Goal: Task Accomplishment & Management: Manage account settings

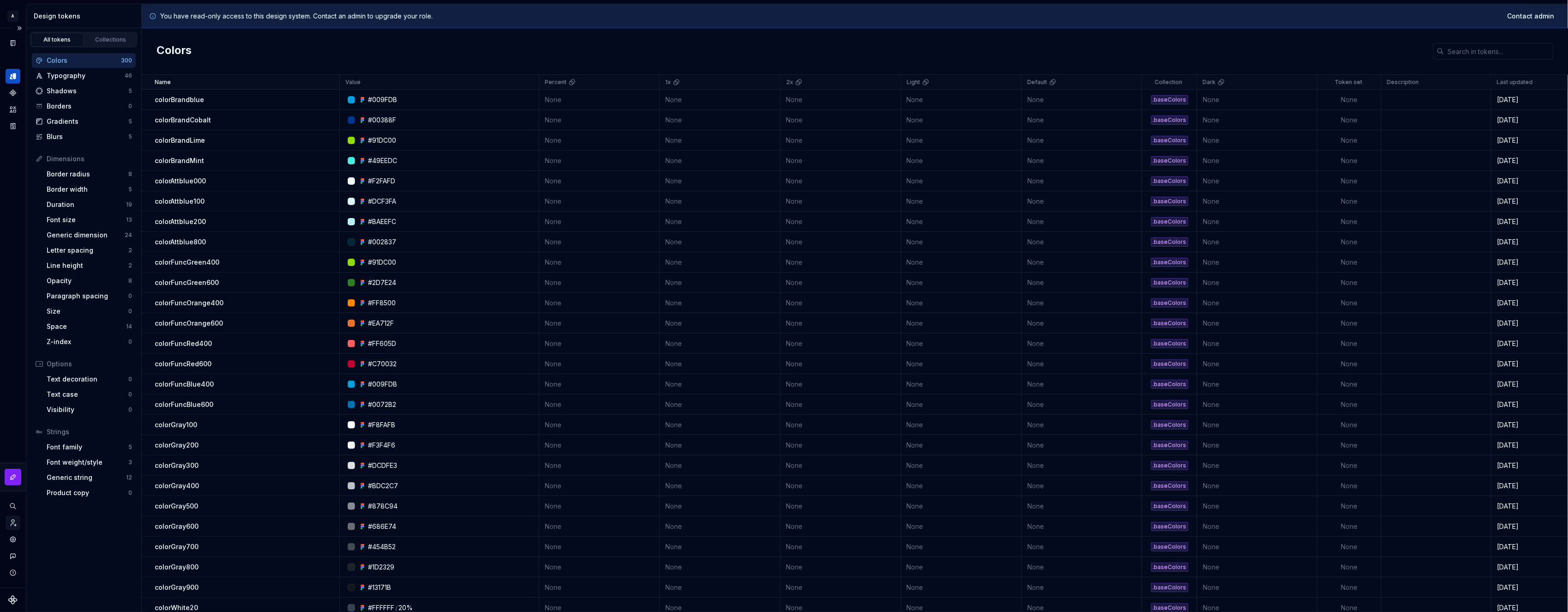
click at [12, 525] on icon "Invite team" at bounding box center [12, 522] width 8 height 8
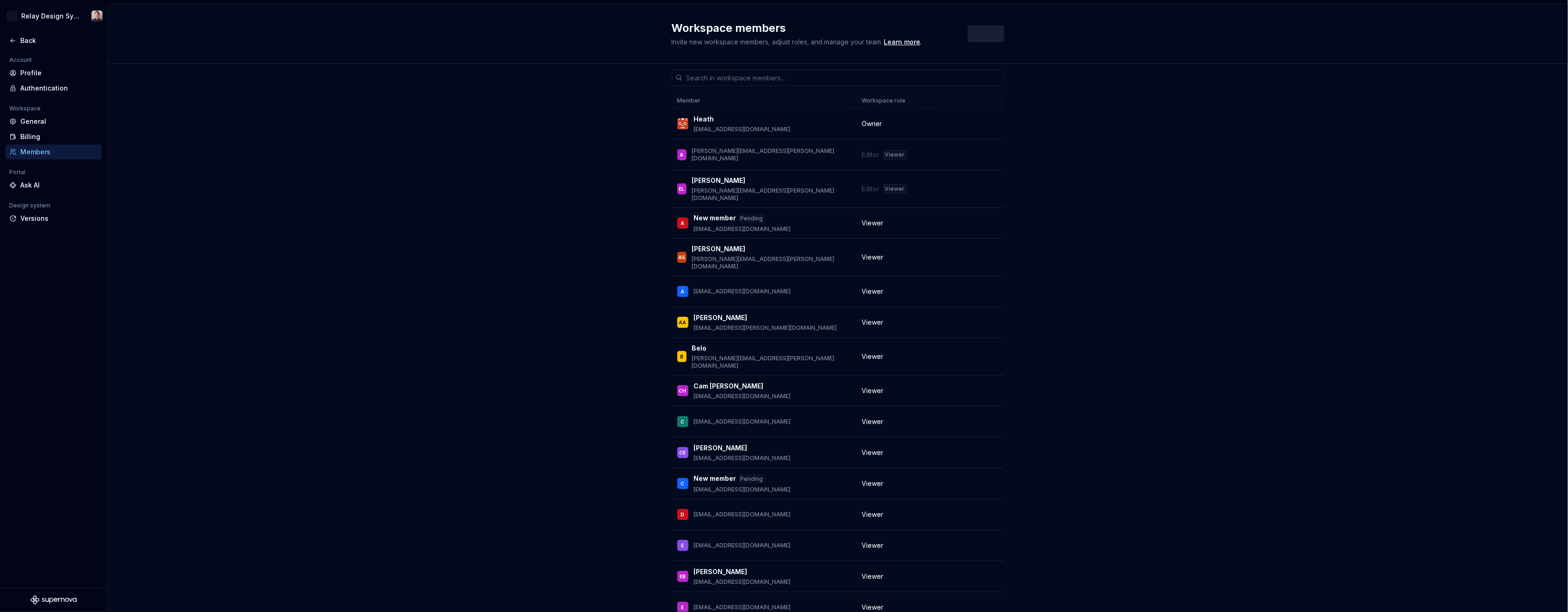
scroll to position [4, 0]
click at [984, 38] on span "Invite" at bounding box center [989, 34] width 18 height 9
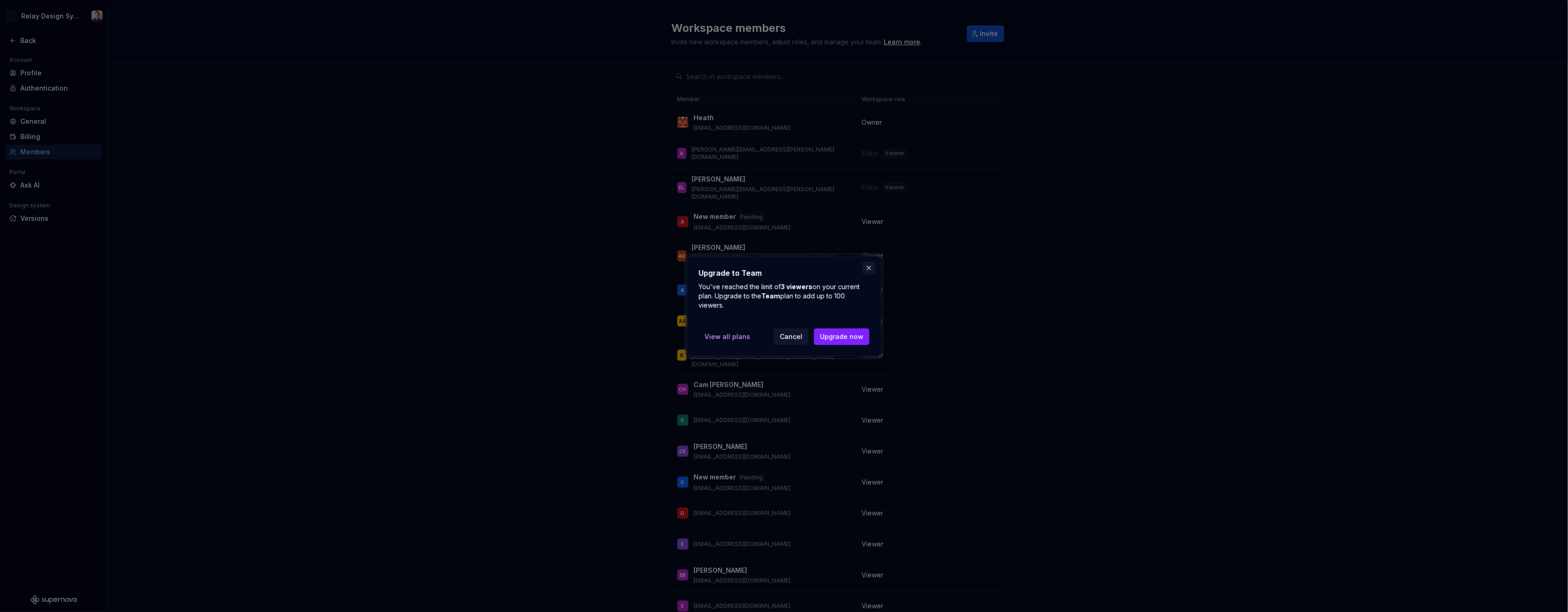
click at [870, 269] on button "button" at bounding box center [868, 267] width 13 height 13
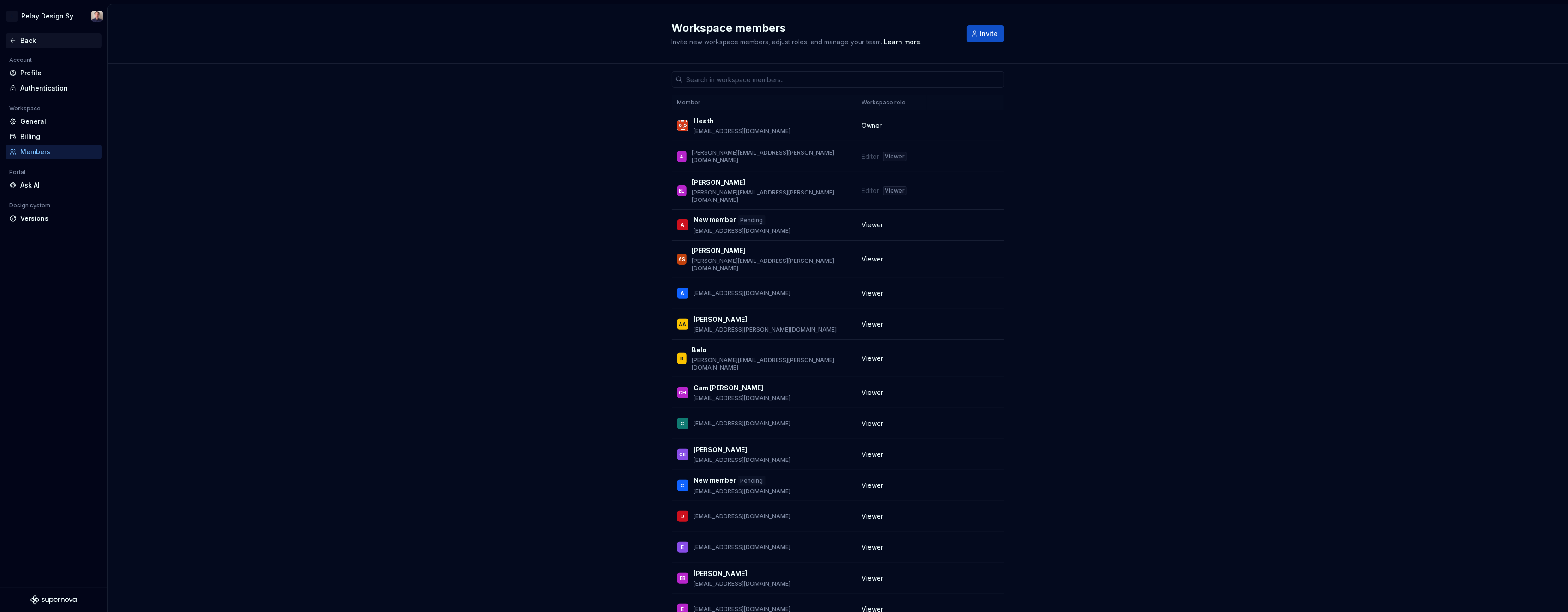
click at [28, 41] on div "Back" at bounding box center [59, 41] width 77 height 9
